Goal: Find specific page/section: Find specific page/section

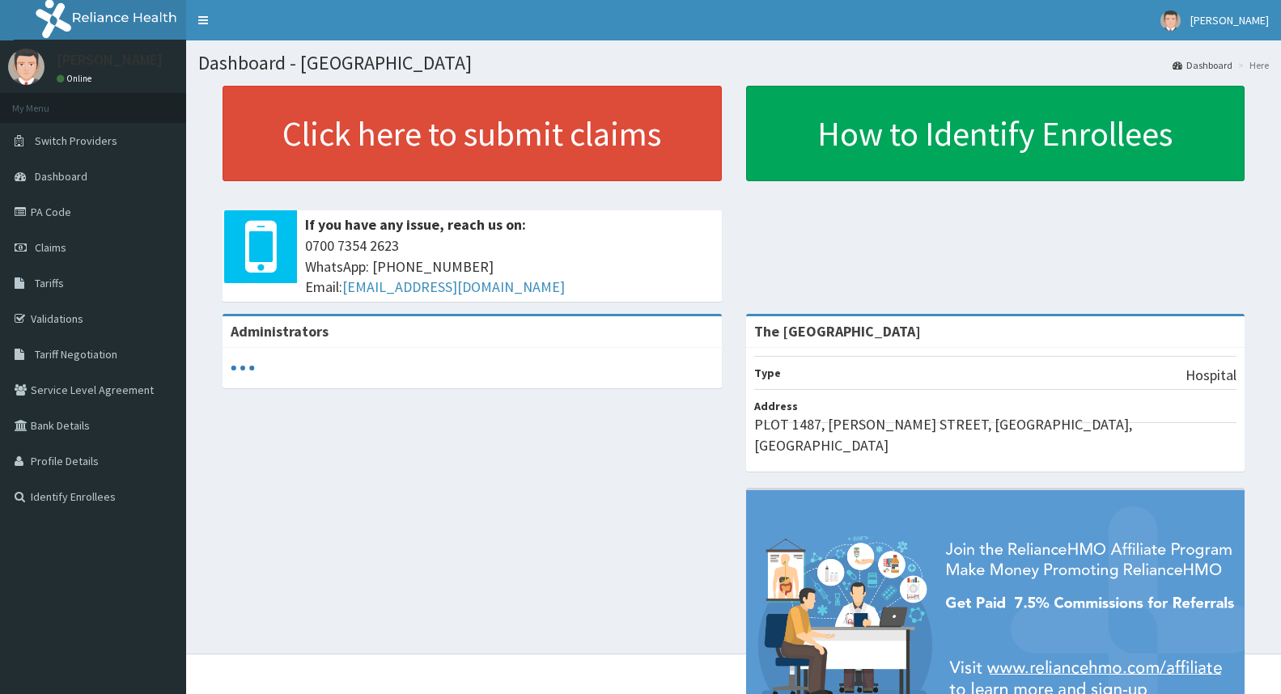
click at [47, 213] on link "PA Code" at bounding box center [93, 212] width 186 height 36
click at [51, 206] on link "PA Code" at bounding box center [93, 212] width 186 height 36
click at [49, 206] on link "PA Code" at bounding box center [93, 212] width 186 height 36
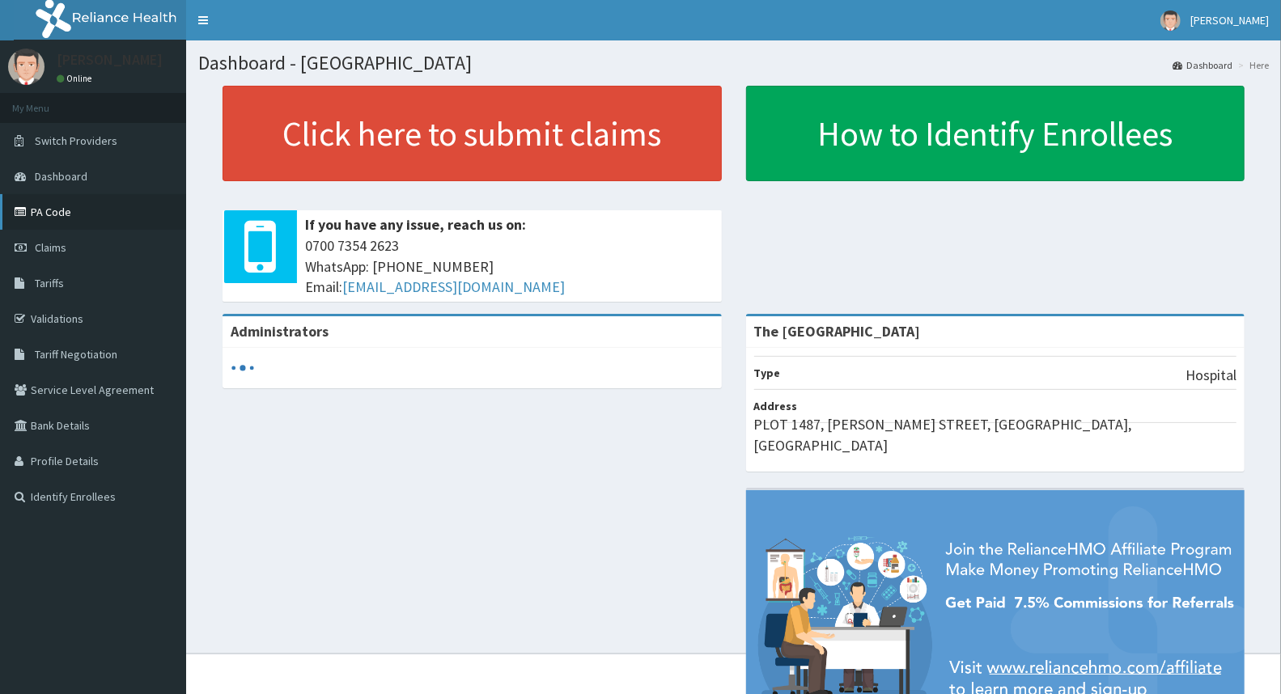
click at [49, 206] on link "PA Code" at bounding box center [93, 212] width 186 height 36
click at [52, 214] on link "PA Code" at bounding box center [93, 212] width 186 height 36
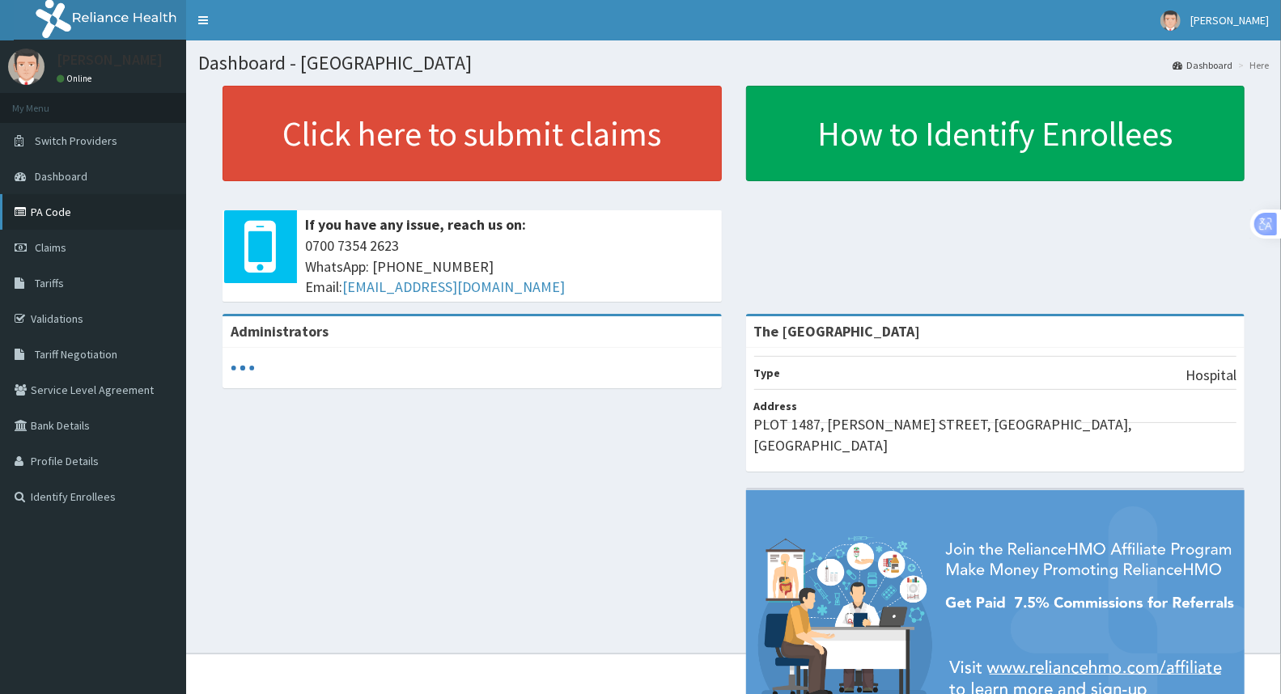
click at [52, 214] on link "PA Code" at bounding box center [93, 212] width 186 height 36
click at [62, 213] on link "PA Code" at bounding box center [93, 212] width 186 height 36
click at [53, 213] on link "PA Code" at bounding box center [93, 212] width 186 height 36
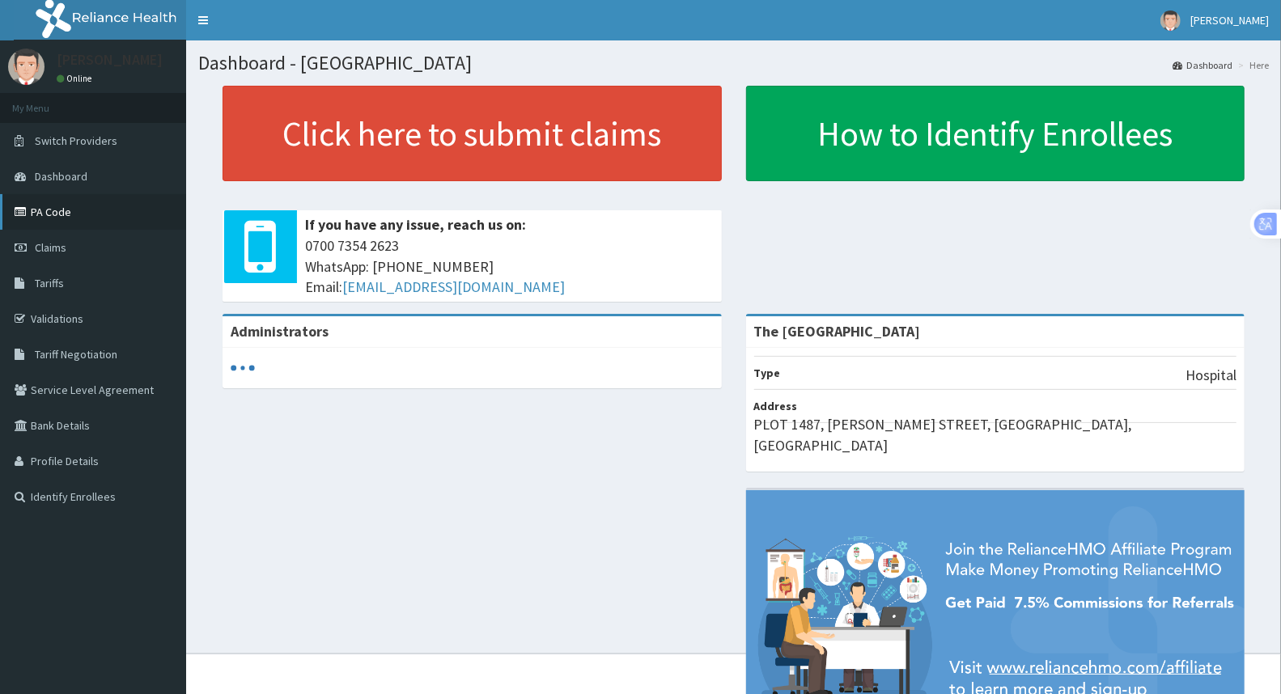
click at [53, 213] on link "PA Code" at bounding box center [93, 212] width 186 height 36
click at [60, 206] on link "PA Code" at bounding box center [93, 212] width 186 height 36
click at [61, 211] on link "PA Code" at bounding box center [93, 212] width 186 height 36
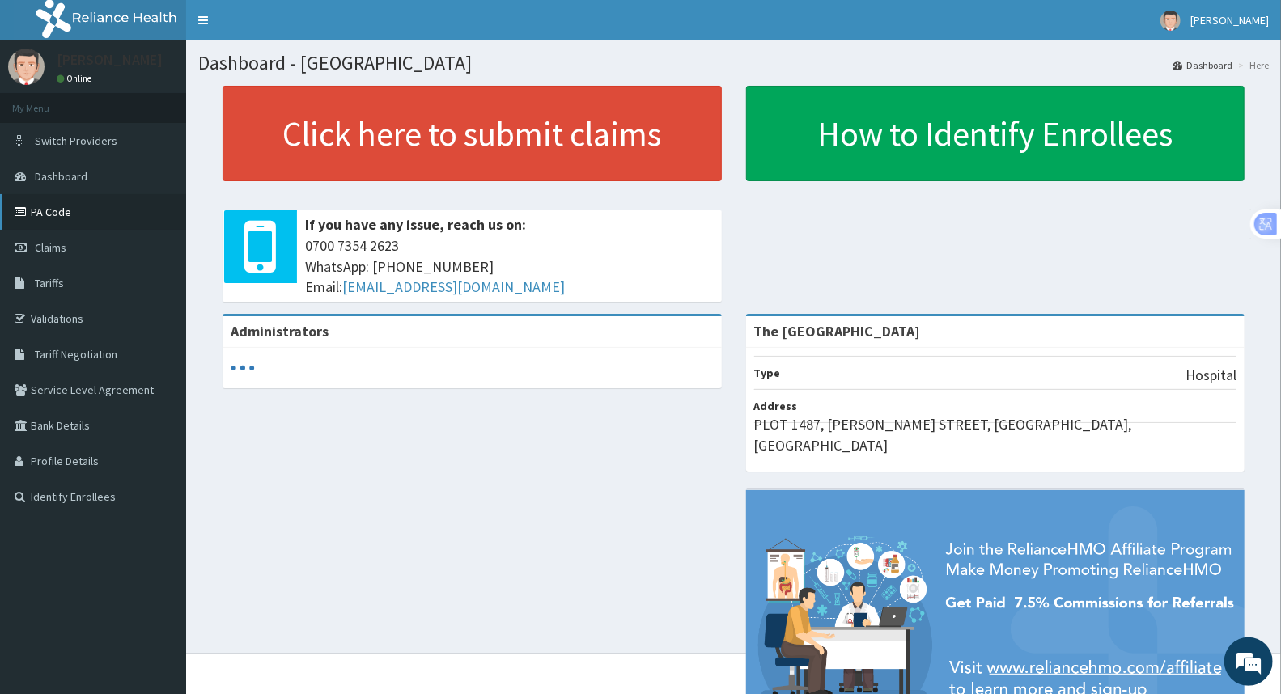
click at [61, 212] on link "PA Code" at bounding box center [93, 212] width 186 height 36
click at [61, 206] on link "PA Code" at bounding box center [93, 212] width 186 height 36
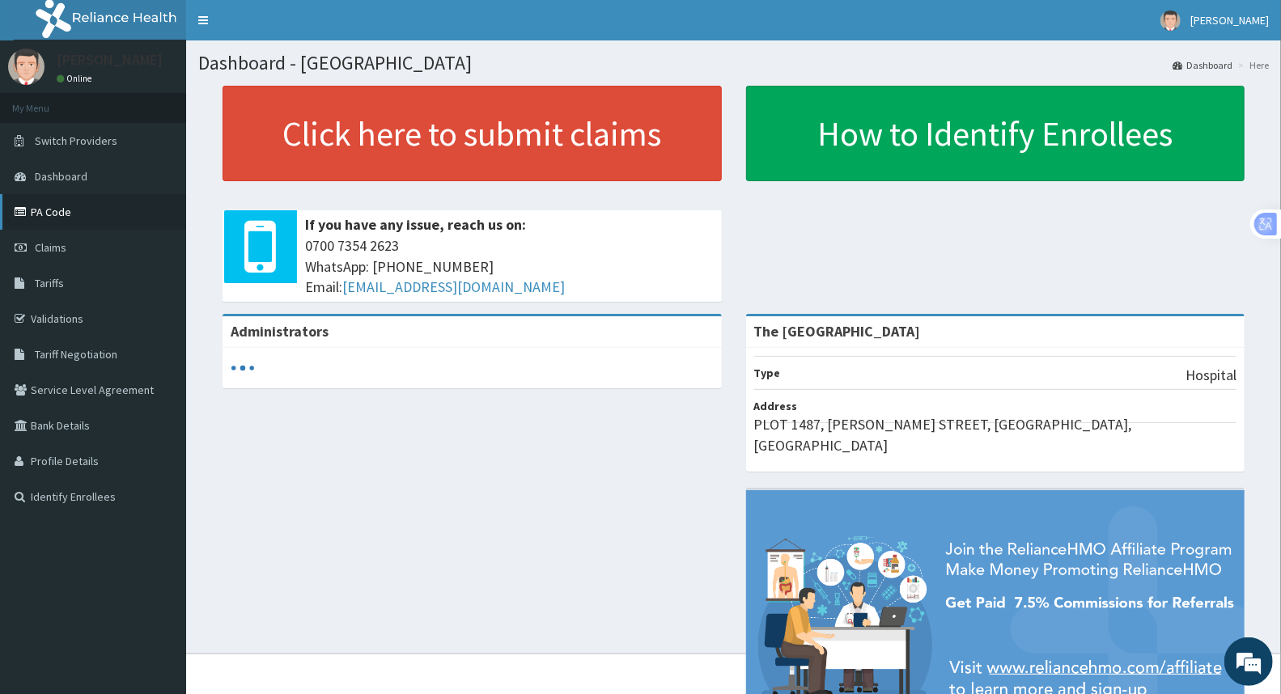
click at [61, 205] on link "PA Code" at bounding box center [93, 212] width 186 height 36
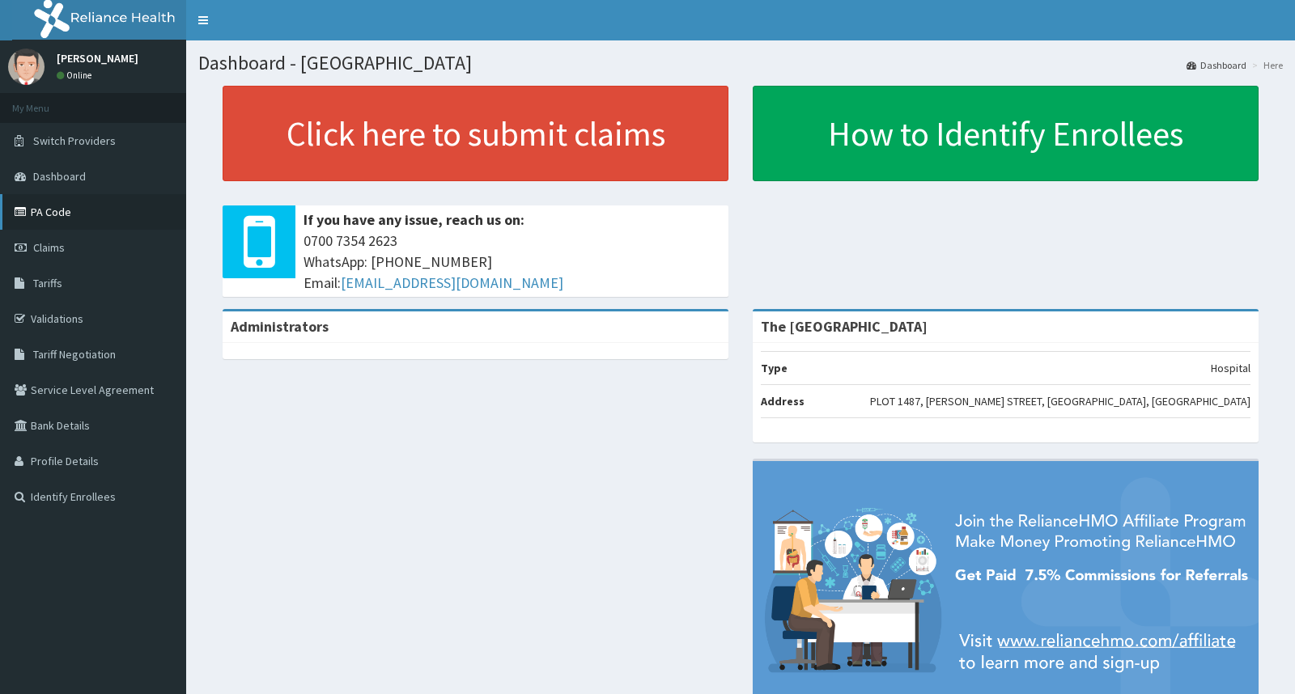
click at [60, 217] on link "PA Code" at bounding box center [93, 212] width 186 height 36
click at [49, 201] on link "PA Code" at bounding box center [93, 212] width 186 height 36
click at [57, 221] on link "PA Code" at bounding box center [93, 212] width 186 height 36
click at [65, 214] on link "PA Code" at bounding box center [93, 212] width 186 height 36
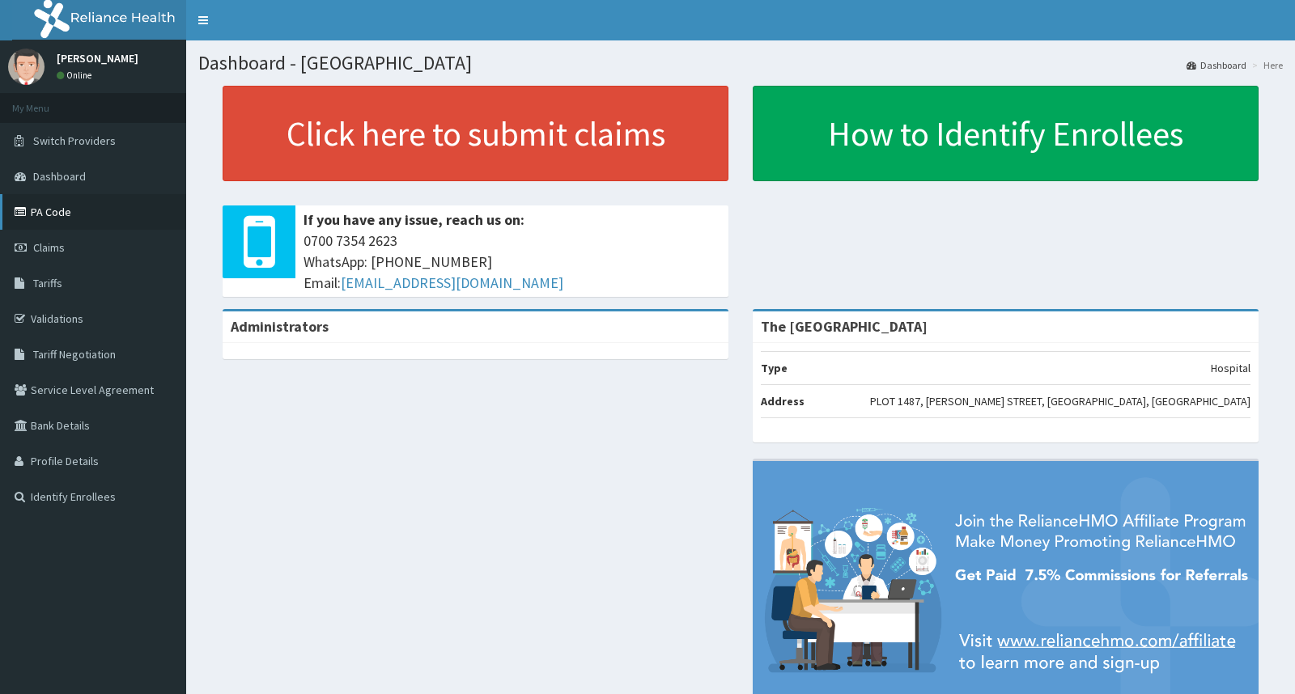
click at [65, 214] on link "PA Code" at bounding box center [93, 212] width 186 height 36
